Goal: Information Seeking & Learning: Check status

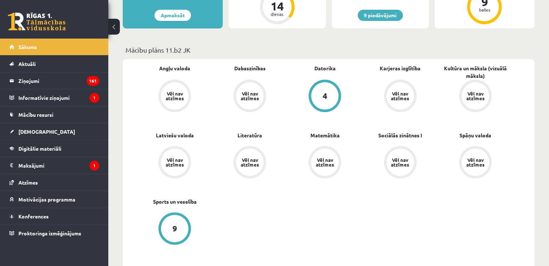
scroll to position [218, 0]
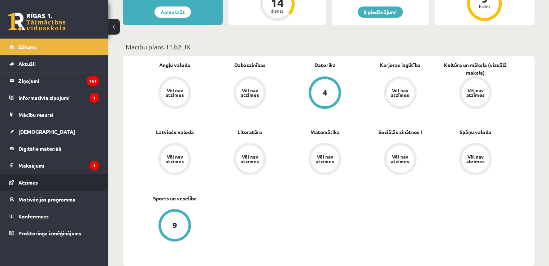
click at [42, 182] on link "Atzīmes" at bounding box center [54, 182] width 90 height 17
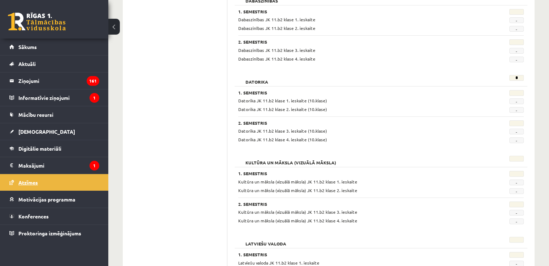
scroll to position [193, 0]
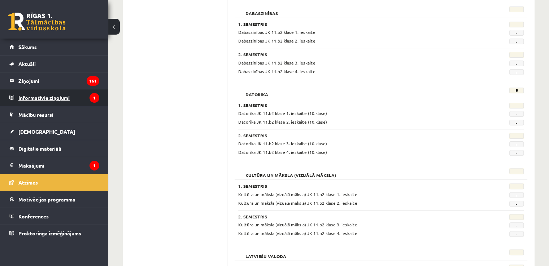
click at [45, 98] on legend "Informatīvie ziņojumi 1" at bounding box center [58, 97] width 81 height 17
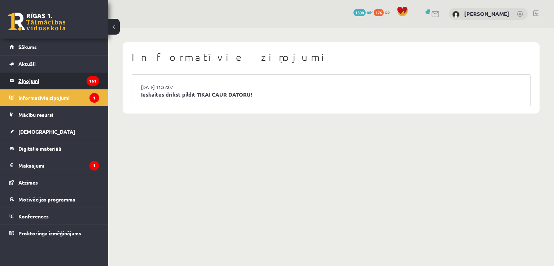
click at [45, 87] on legend "Ziņojumi 161" at bounding box center [58, 80] width 81 height 17
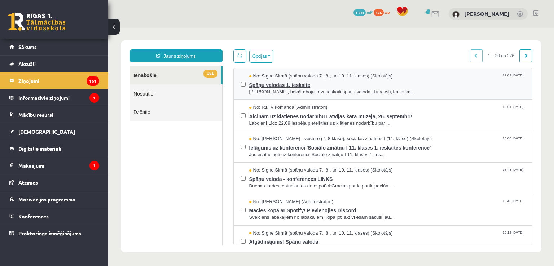
click at [389, 89] on span "Ričard, hola!Laboju Tavu ieskaiti spāņu valodā. Tu raksti, ka ieska..." at bounding box center [387, 92] width 276 height 7
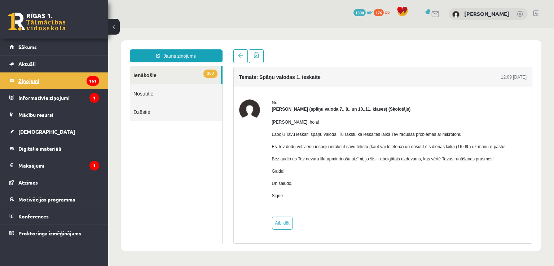
click at [49, 81] on legend "Ziņojumi 161" at bounding box center [58, 80] width 81 height 17
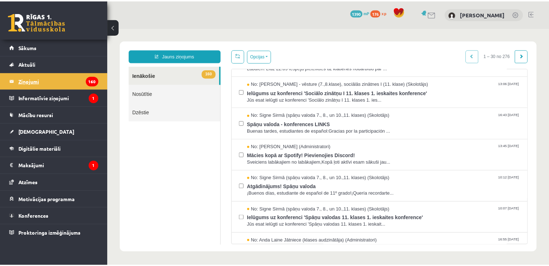
scroll to position [57, 0]
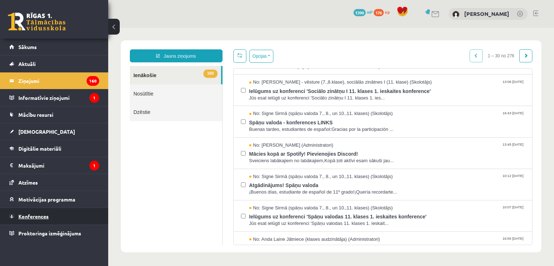
click at [53, 215] on link "Konferences" at bounding box center [54, 216] width 90 height 17
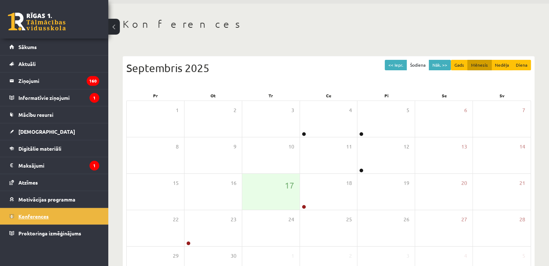
scroll to position [25, 0]
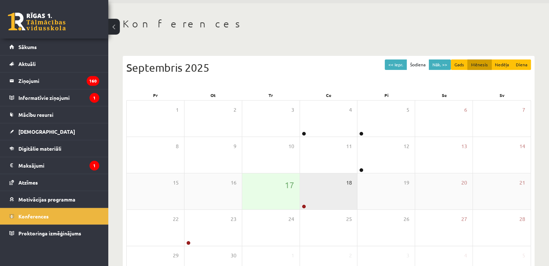
click at [348, 184] on span "18" at bounding box center [348, 183] width 6 height 8
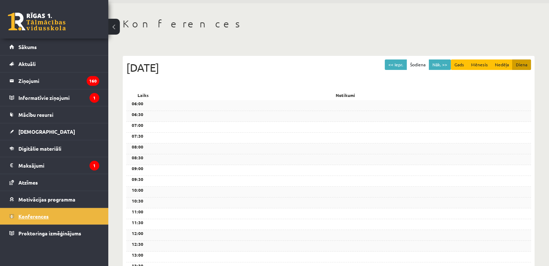
click at [60, 214] on link "Konferences" at bounding box center [54, 216] width 90 height 17
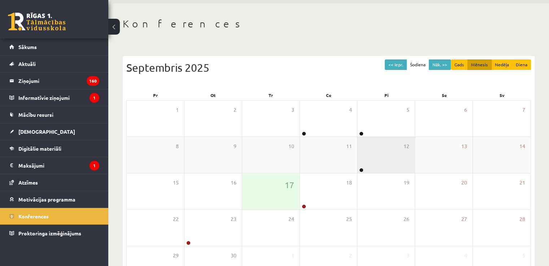
click at [379, 155] on div "12" at bounding box center [385, 155] width 57 height 36
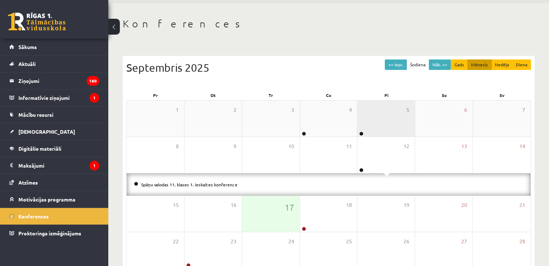
click at [384, 123] on div "5" at bounding box center [385, 119] width 57 height 36
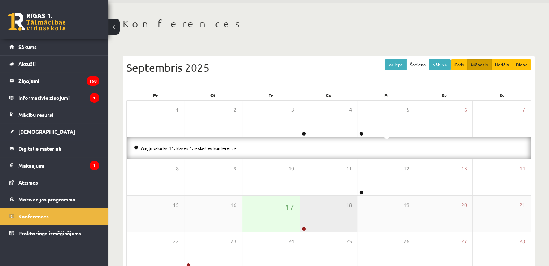
click at [312, 213] on div "18" at bounding box center [328, 214] width 57 height 36
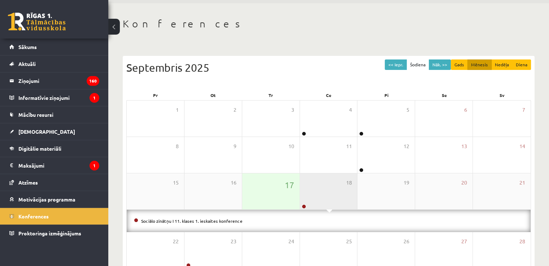
click at [333, 191] on div "18" at bounding box center [328, 191] width 57 height 36
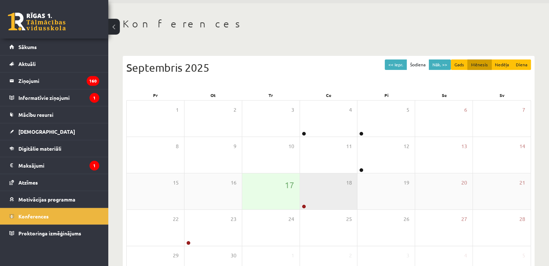
click at [326, 191] on div "18" at bounding box center [328, 191] width 57 height 36
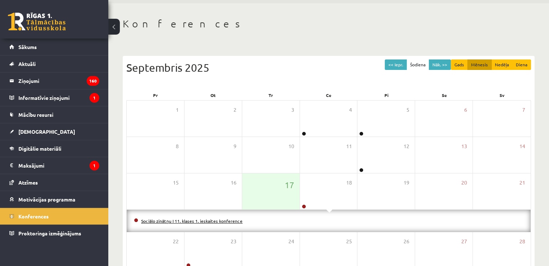
click at [198, 220] on link "Sociālo zinātņu I 11. klases 1. ieskaites konference" at bounding box center [191, 221] width 101 height 6
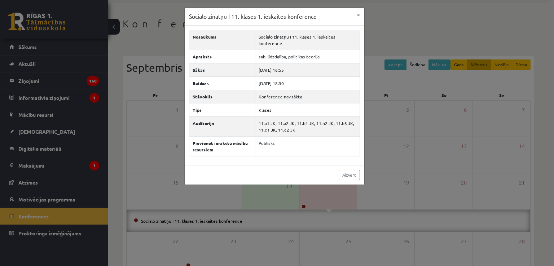
click at [45, 79] on div "Sociālo zinātņu I 11. klases 1. ieskaites konference × Nosaukums Sociālo zinātņ…" at bounding box center [277, 133] width 554 height 266
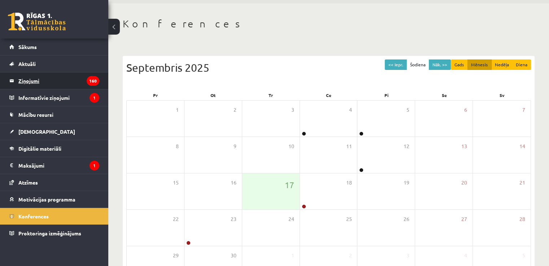
click at [55, 82] on legend "Ziņojumi 160" at bounding box center [58, 80] width 81 height 17
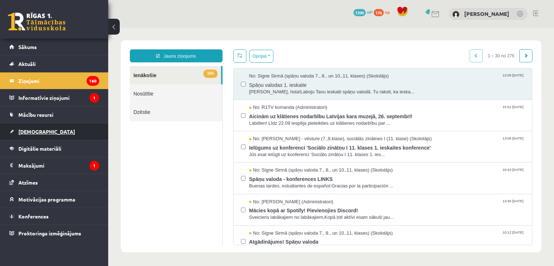
click at [43, 129] on link "[DEMOGRAPHIC_DATA]" at bounding box center [54, 131] width 90 height 17
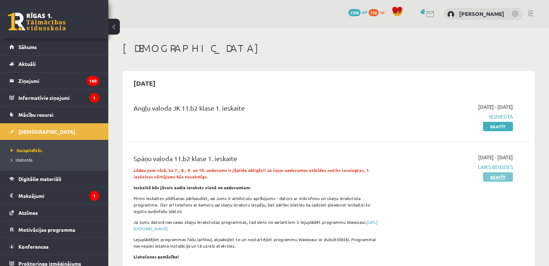
click at [498, 179] on link "Skatīt" at bounding box center [498, 176] width 30 height 9
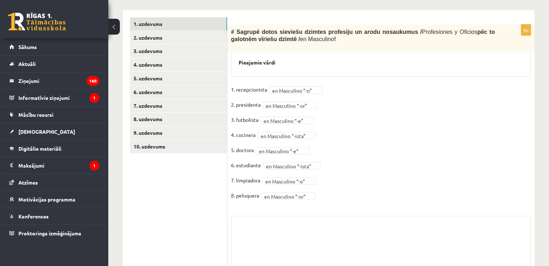
scroll to position [202, 0]
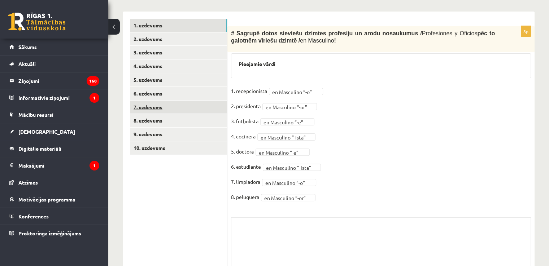
click at [172, 107] on link "7. uzdevums" at bounding box center [178, 107] width 97 height 13
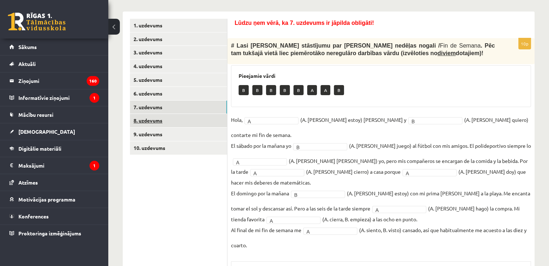
click at [171, 119] on link "8. uzdevums" at bounding box center [178, 120] width 97 height 13
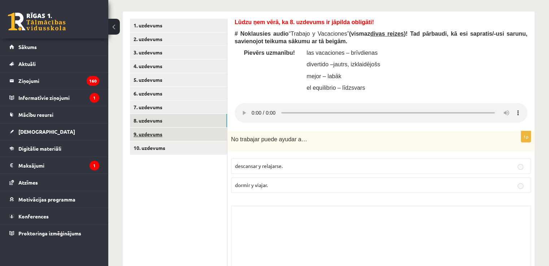
click at [185, 137] on link "9. uzdevums" at bounding box center [178, 134] width 97 height 13
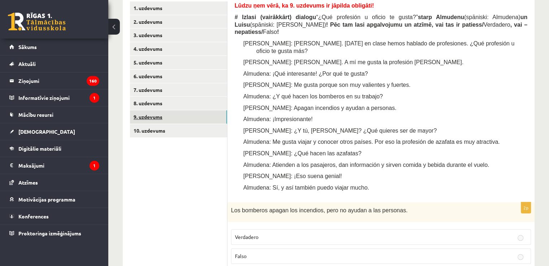
scroll to position [221, 0]
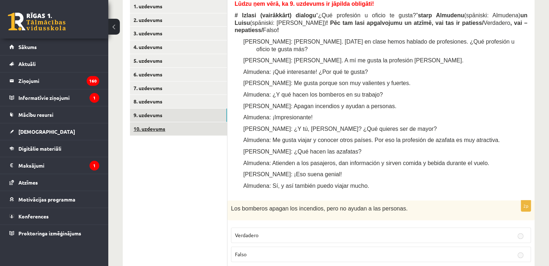
click at [161, 128] on link "10. uzdevums" at bounding box center [178, 128] width 97 height 13
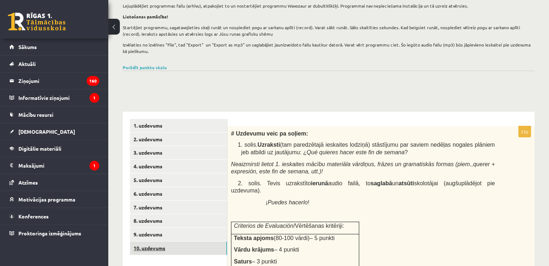
scroll to position [93, 0]
